Goal: Task Accomplishment & Management: Use online tool/utility

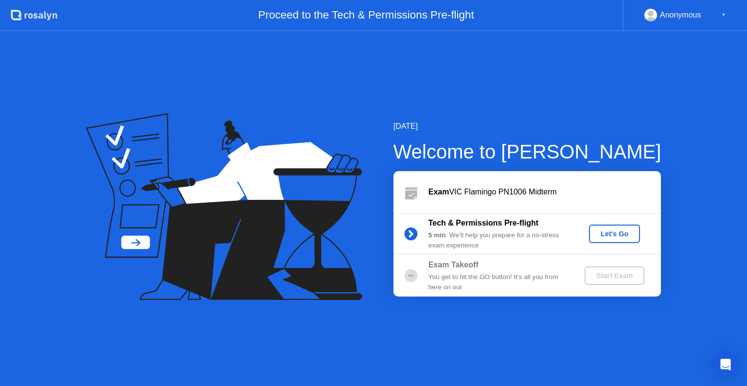
click at [618, 235] on div "Let's Go" at bounding box center [613, 234] width 43 height 8
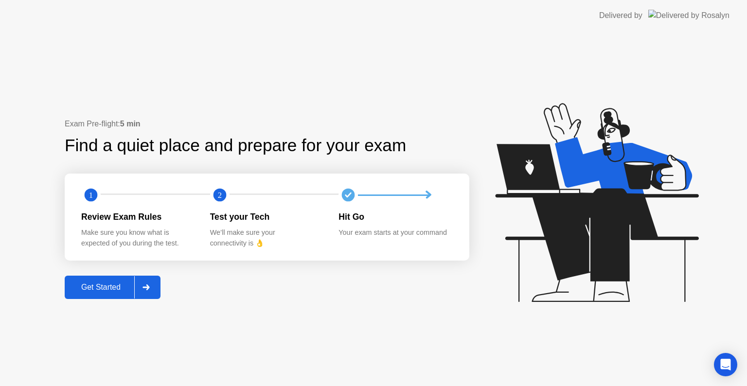
click at [89, 287] on div "Get Started" at bounding box center [101, 287] width 67 height 9
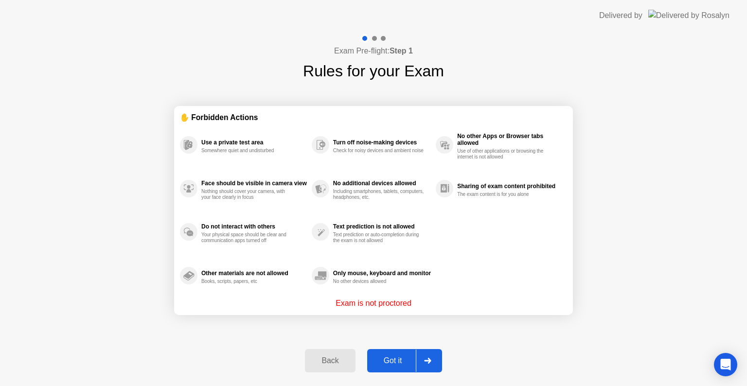
click at [409, 356] on div "Got it" at bounding box center [393, 360] width 46 height 9
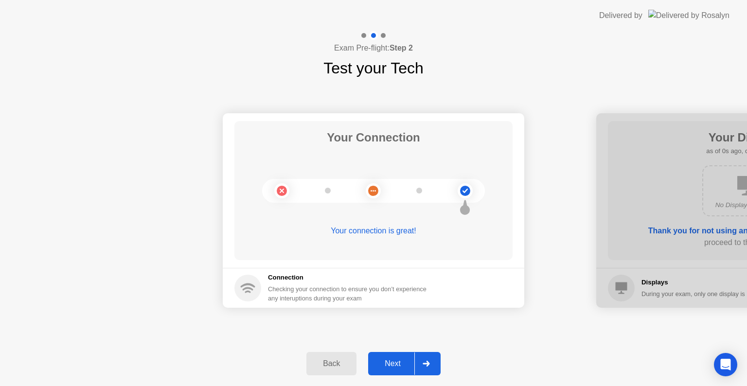
click at [407, 360] on div "Next" at bounding box center [392, 363] width 43 height 9
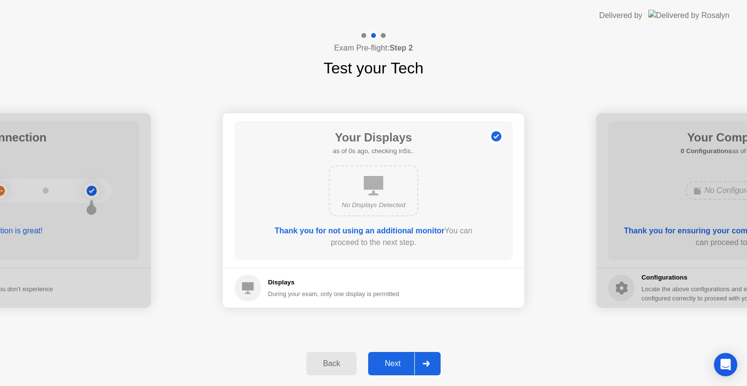
click at [407, 360] on div "Next" at bounding box center [392, 363] width 43 height 9
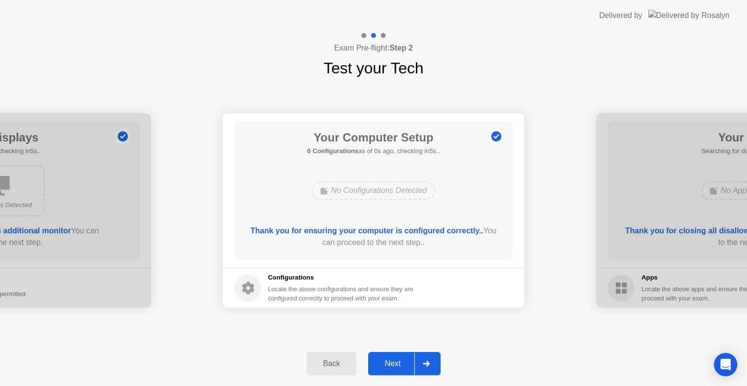
click at [407, 360] on div "Next" at bounding box center [392, 363] width 43 height 9
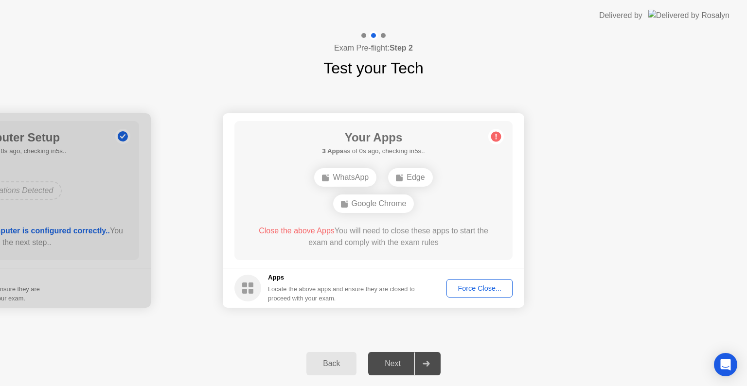
click at [487, 286] on div "Force Close..." at bounding box center [479, 288] width 59 height 8
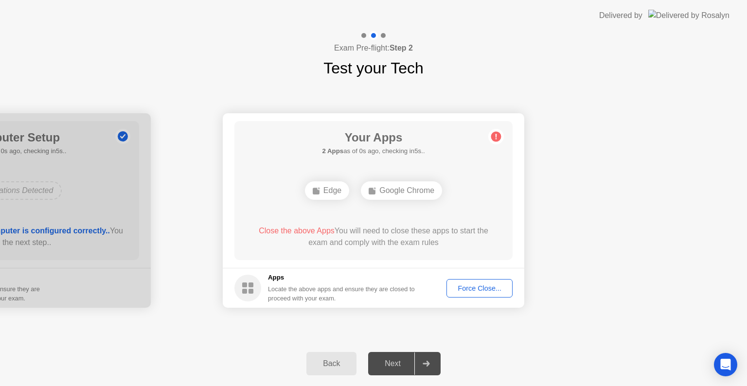
click at [471, 284] on div "Force Close..." at bounding box center [479, 288] width 59 height 8
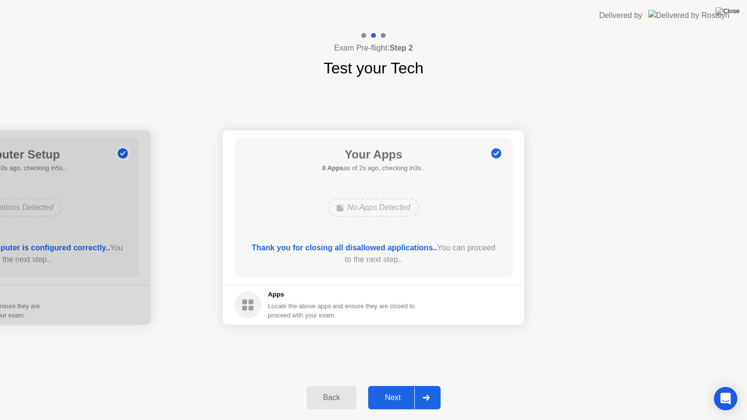
click at [404, 385] on button "Next" at bounding box center [404, 397] width 72 height 23
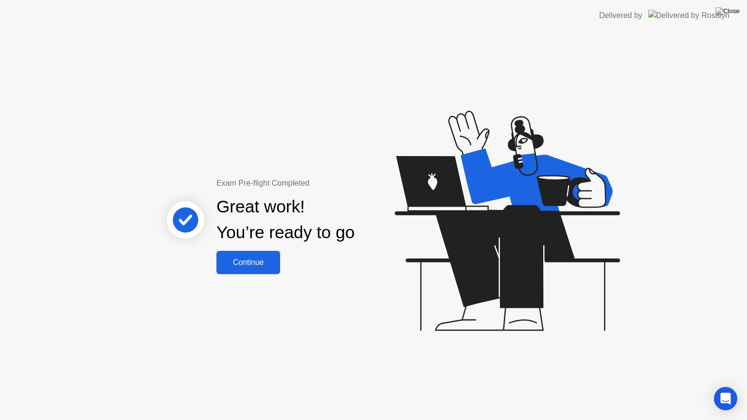
click at [244, 258] on div "Continue" at bounding box center [248, 262] width 58 height 9
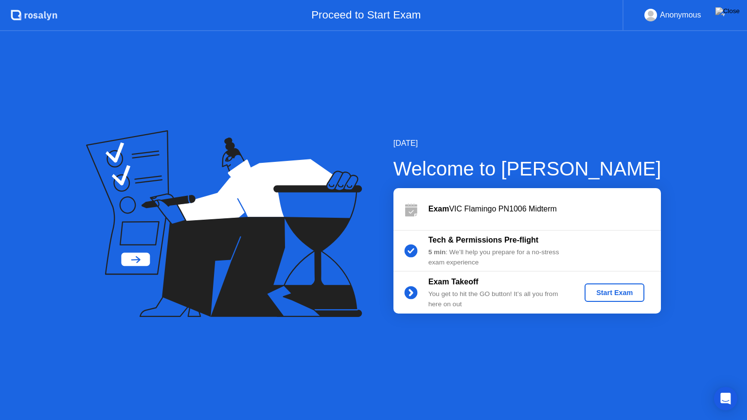
click at [608, 292] on div "Start Exam" at bounding box center [614, 293] width 52 height 8
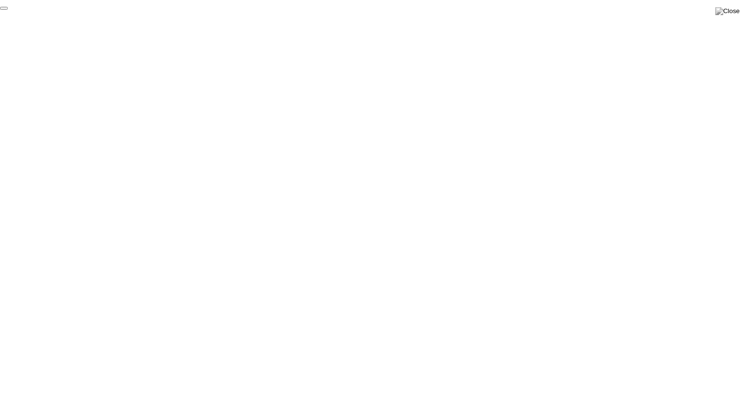
click div "End Proctoring Session"
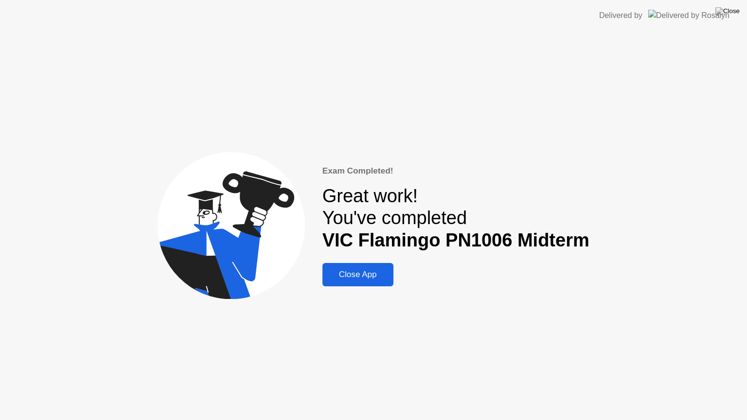
click at [376, 280] on button "Close App" at bounding box center [357, 274] width 71 height 23
